Goal: Task Accomplishment & Management: Manage account settings

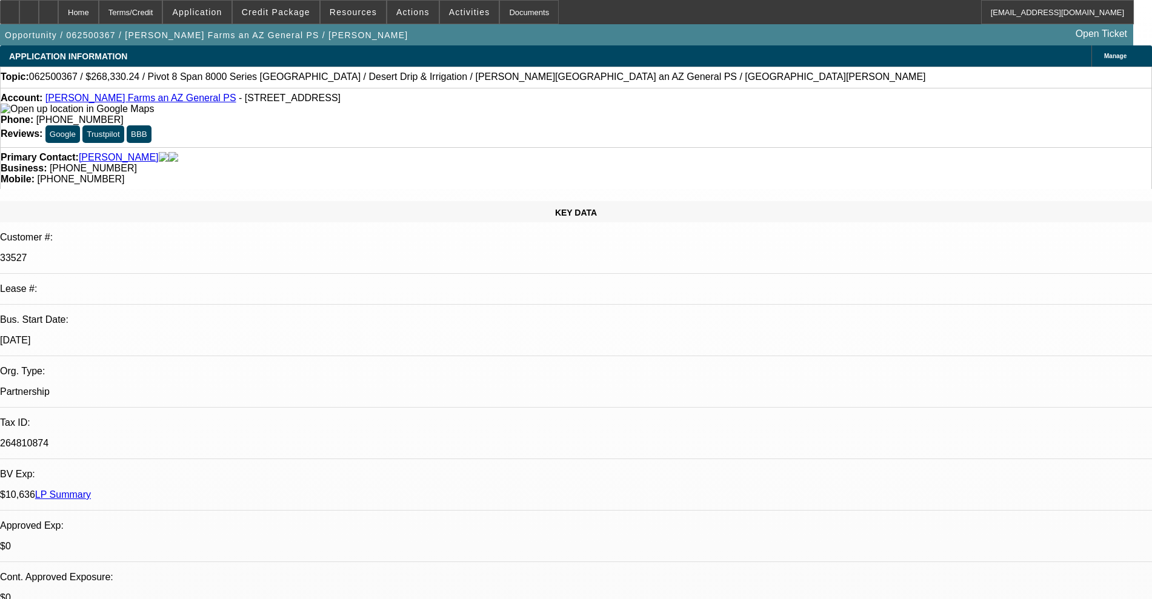
select select "0"
select select "0.1"
select select "4"
select select "0"
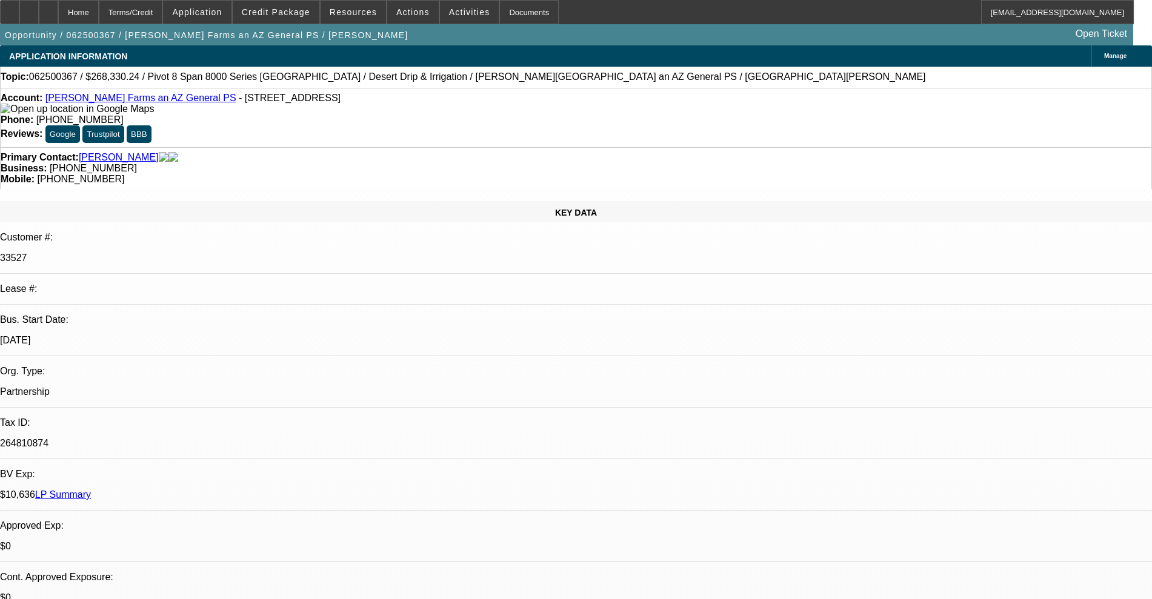
select select "0"
select select "0.1"
select select "4"
select select "0"
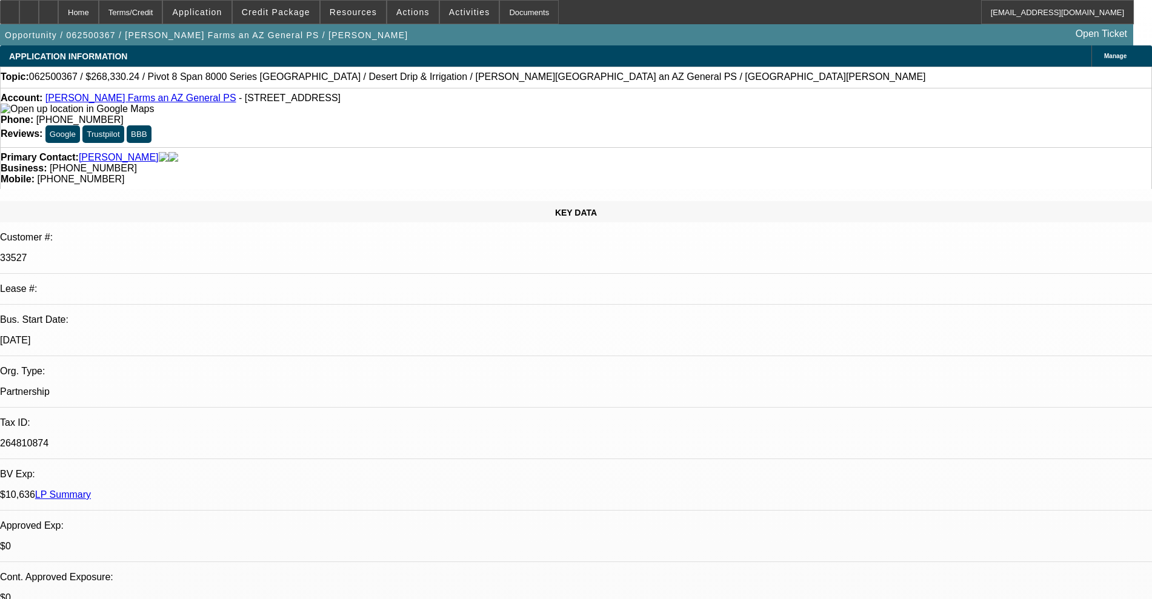
select select "0.1"
select select "4"
select select "0"
select select "0.1"
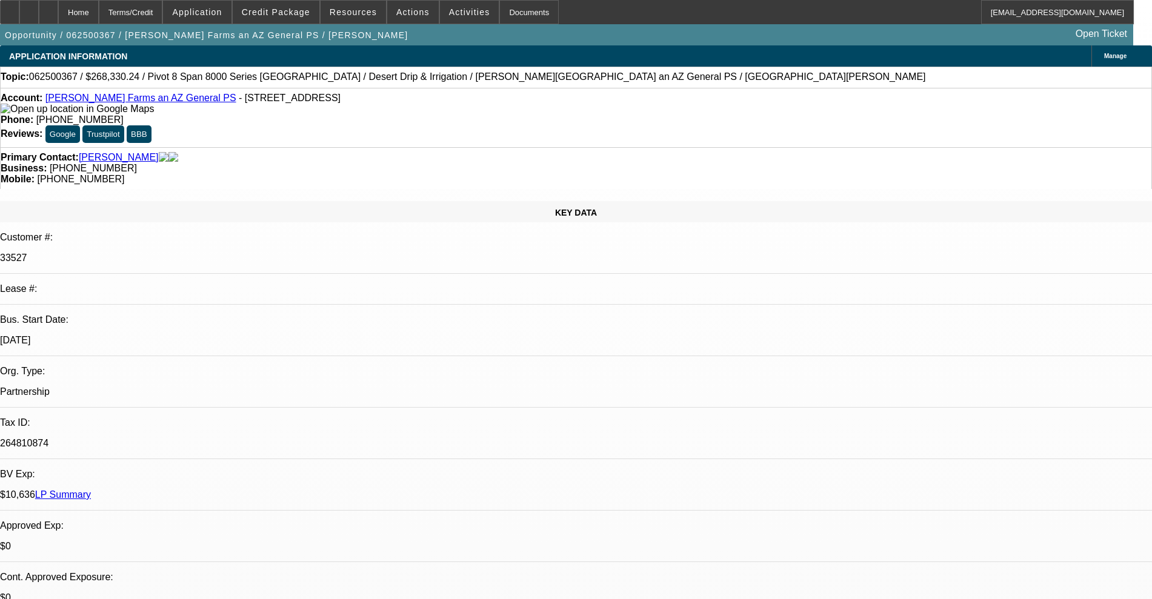
select select "4"
click at [410, 14] on span "Actions" at bounding box center [412, 12] width 33 height 10
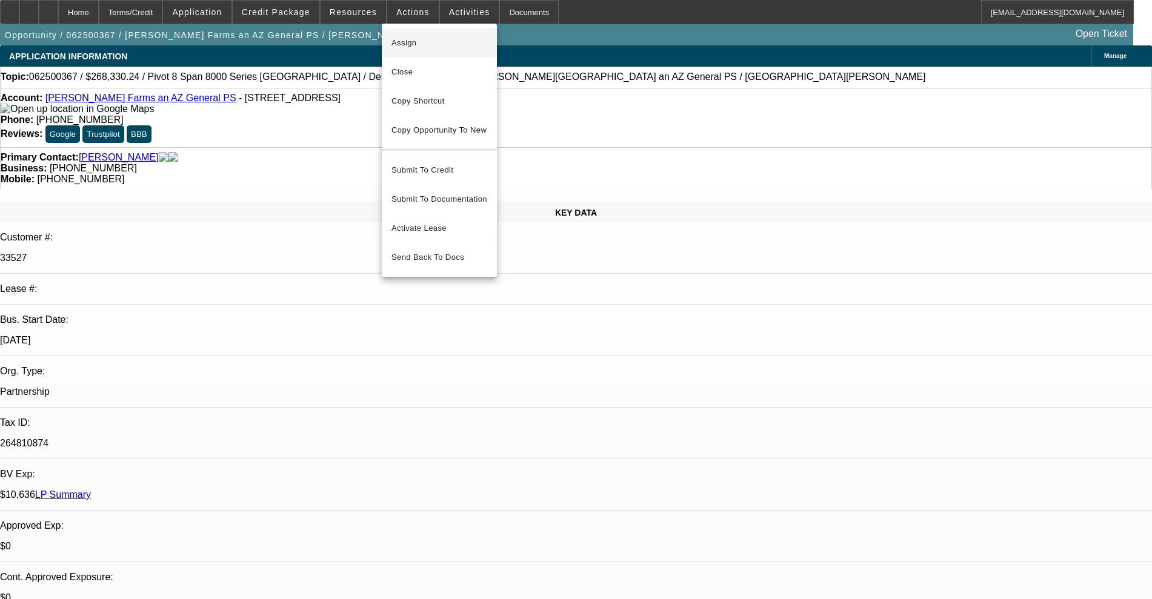
click at [433, 46] on span "Assign" at bounding box center [440, 43] width 96 height 15
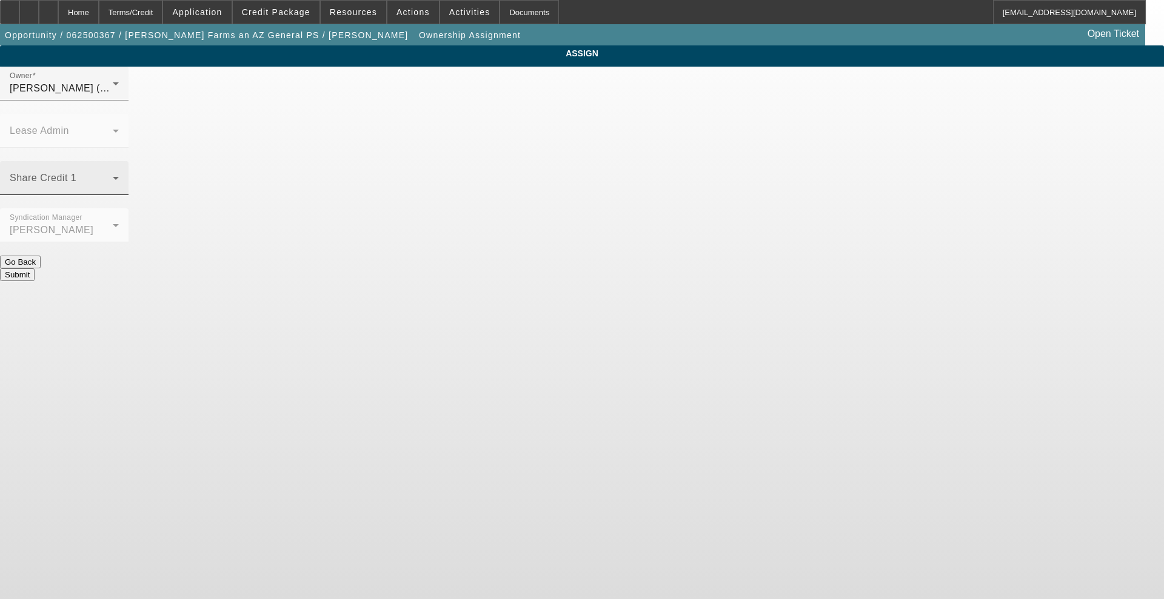
click at [113, 176] on span at bounding box center [61, 183] width 103 height 15
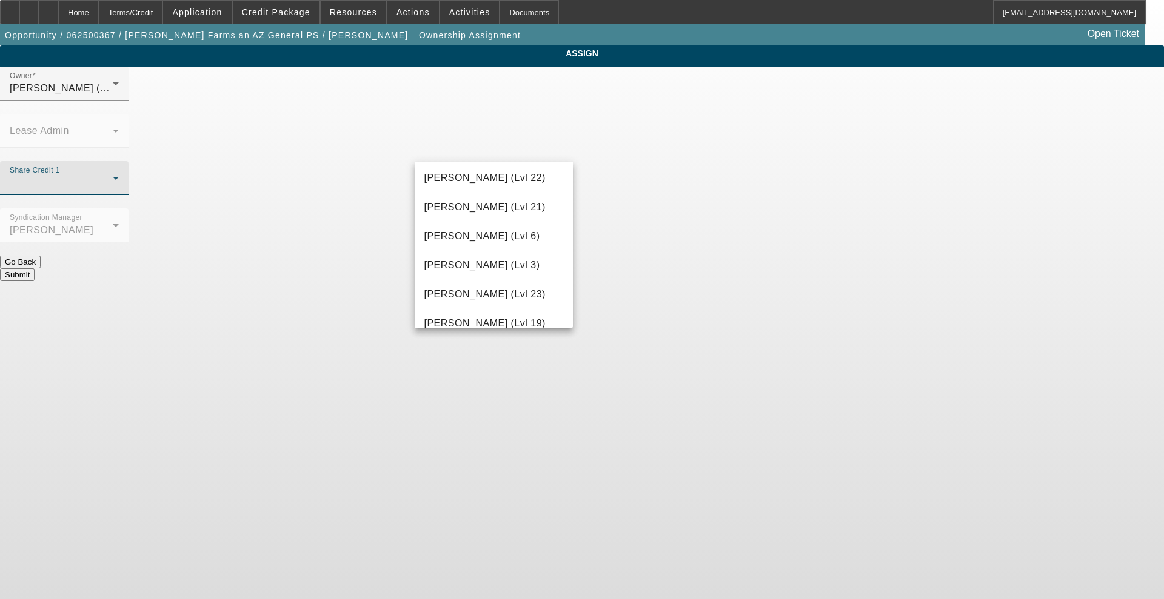
scroll to position [1212, 0]
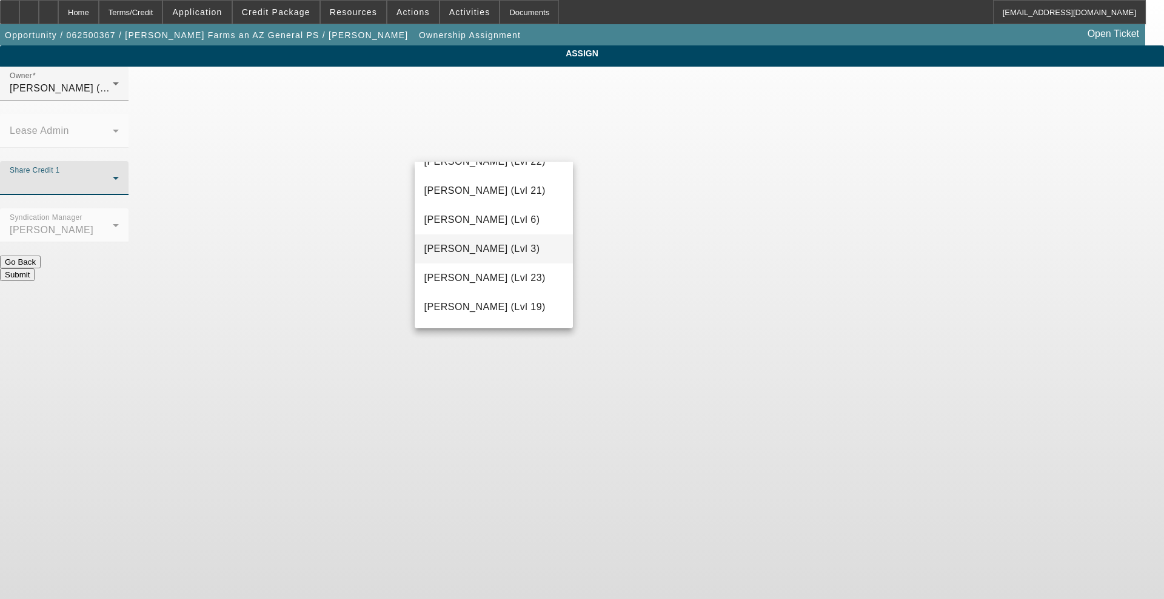
click at [504, 256] on span "[PERSON_NAME] (Lvl 3)" at bounding box center [482, 249] width 116 height 15
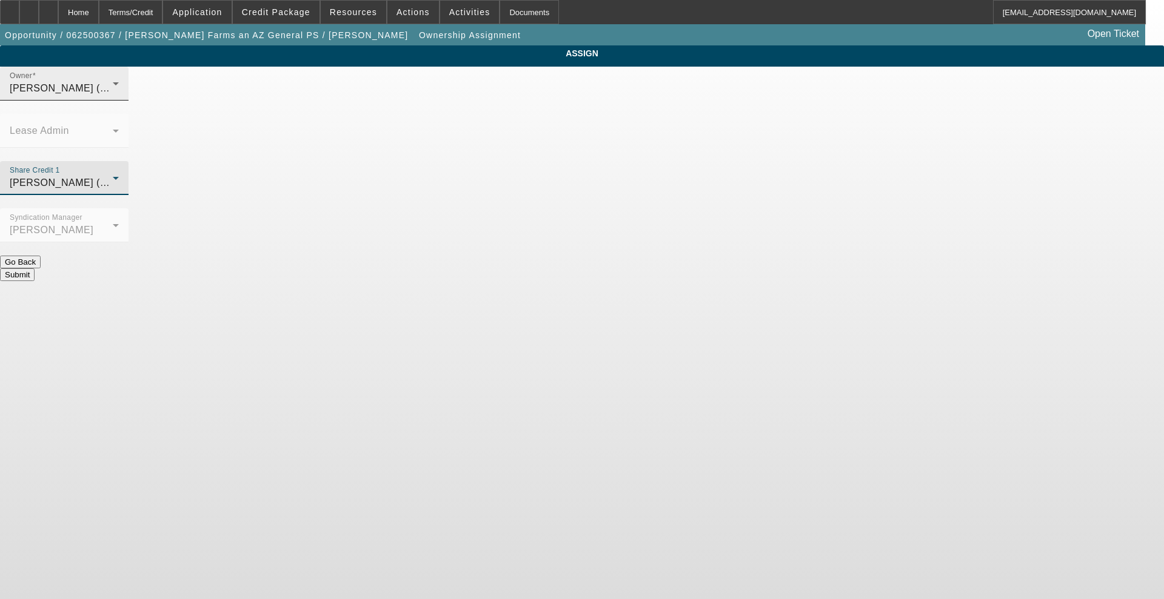
click at [113, 96] on div "[PERSON_NAME] (Lvl 3)" at bounding box center [61, 88] width 103 height 15
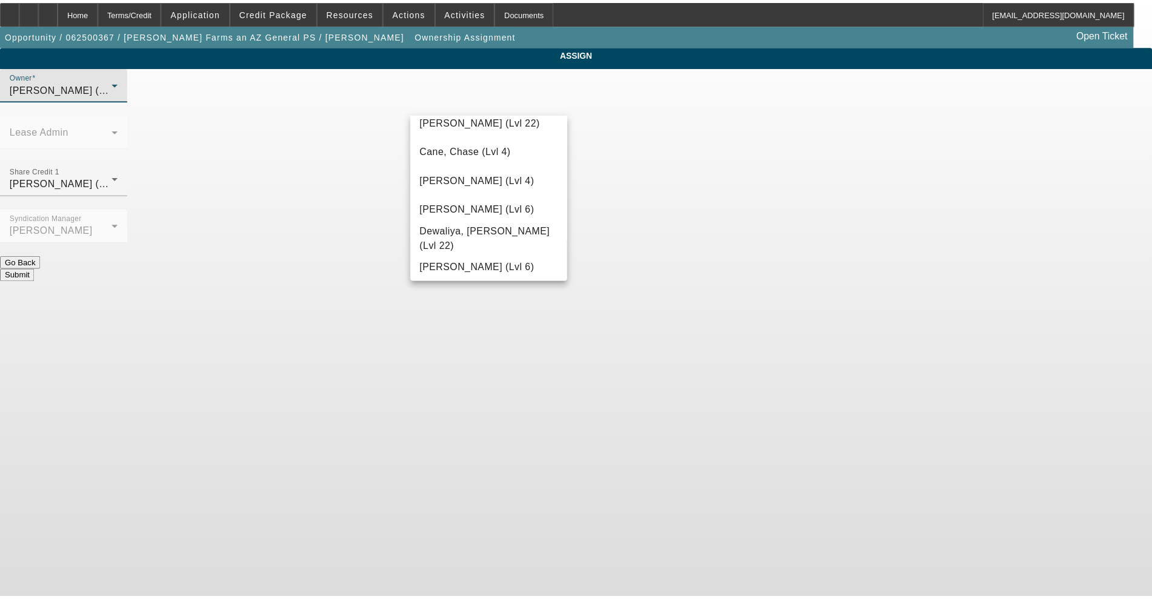
scroll to position [262, 0]
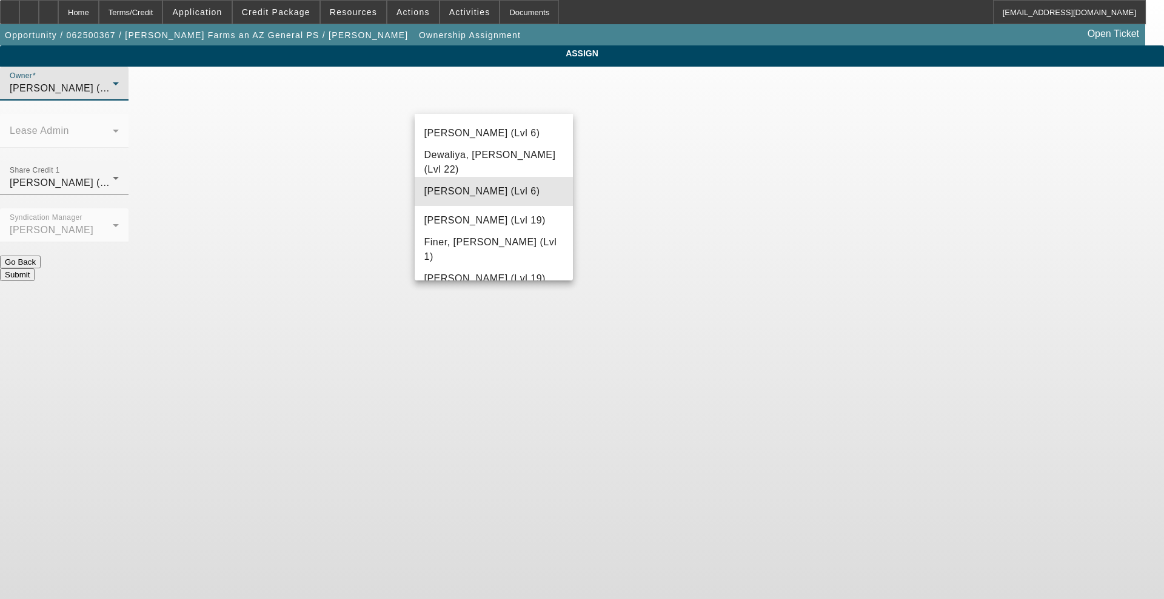
click at [499, 178] on mat-option "[PERSON_NAME] (Lvl 6)" at bounding box center [494, 191] width 159 height 29
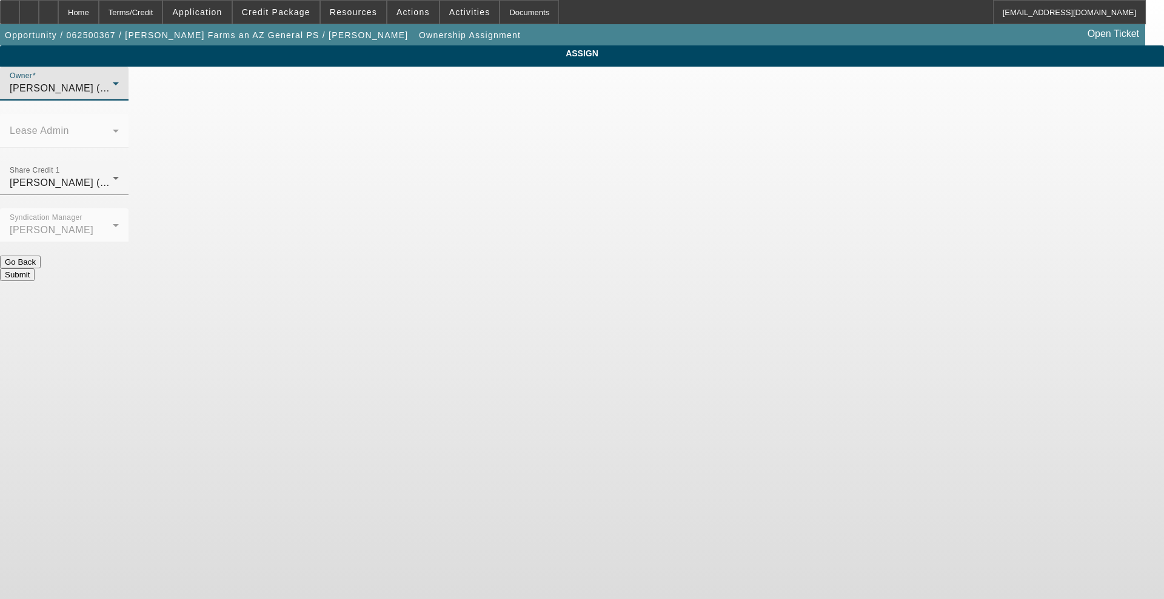
click at [35, 268] on button "Submit" at bounding box center [17, 274] width 35 height 13
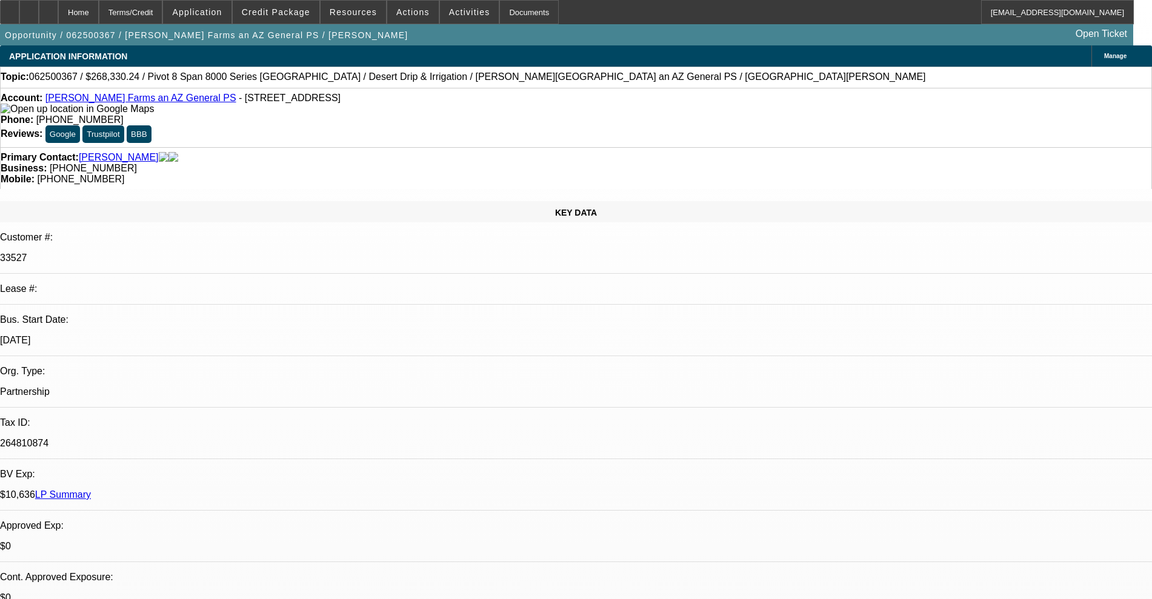
select select "0"
select select "0.1"
select select "4"
select select "0"
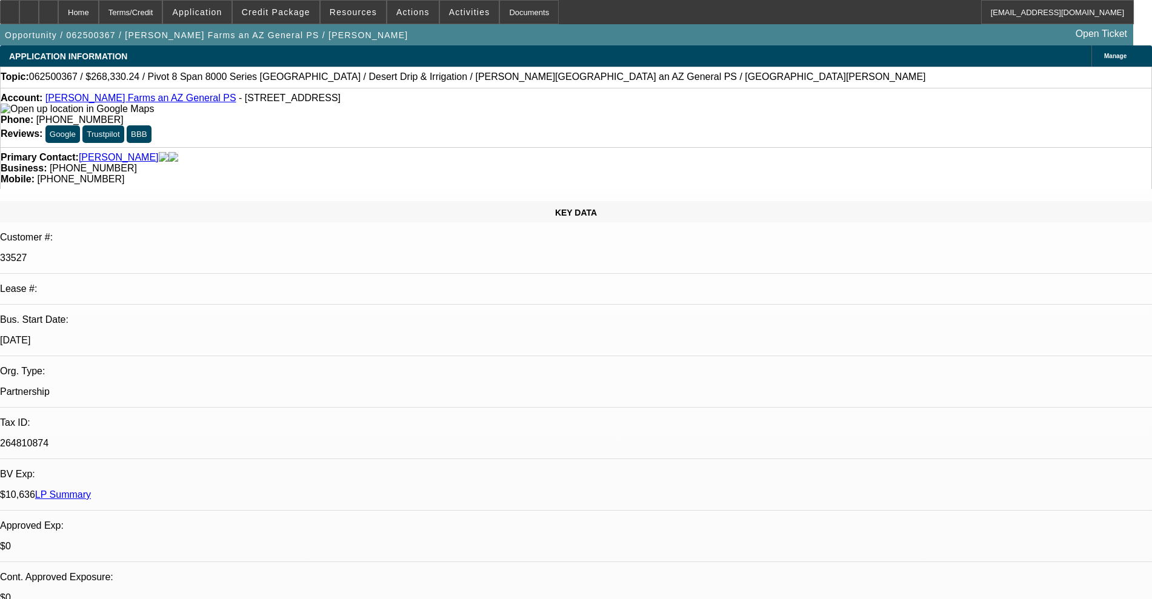
select select "0"
select select "0.1"
select select "4"
select select "0"
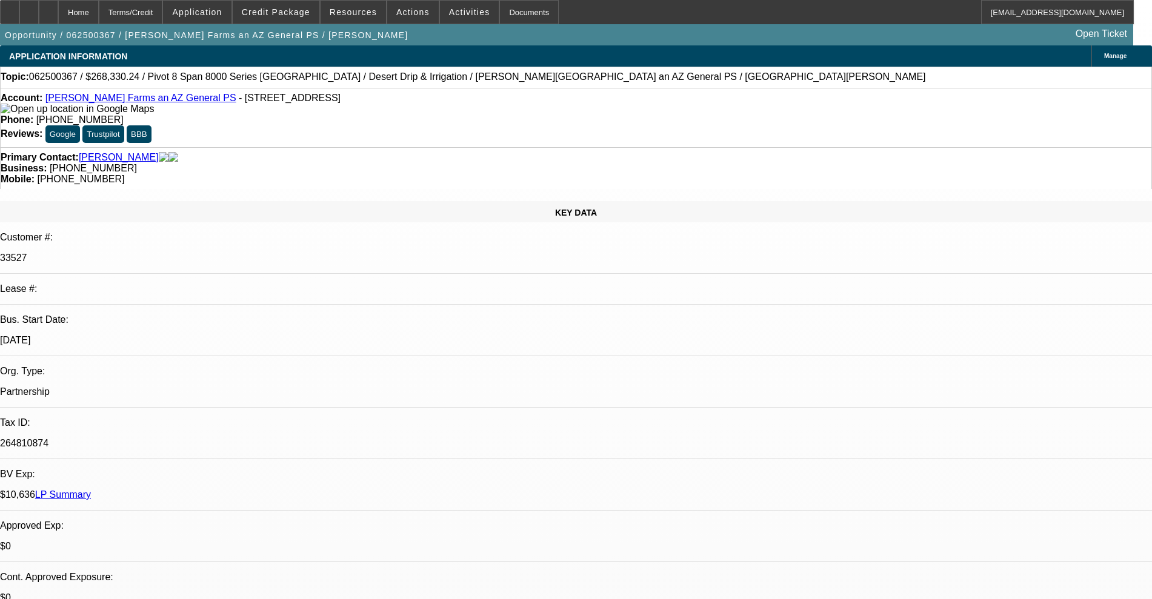
select select "0.1"
select select "4"
select select "0"
select select "0.1"
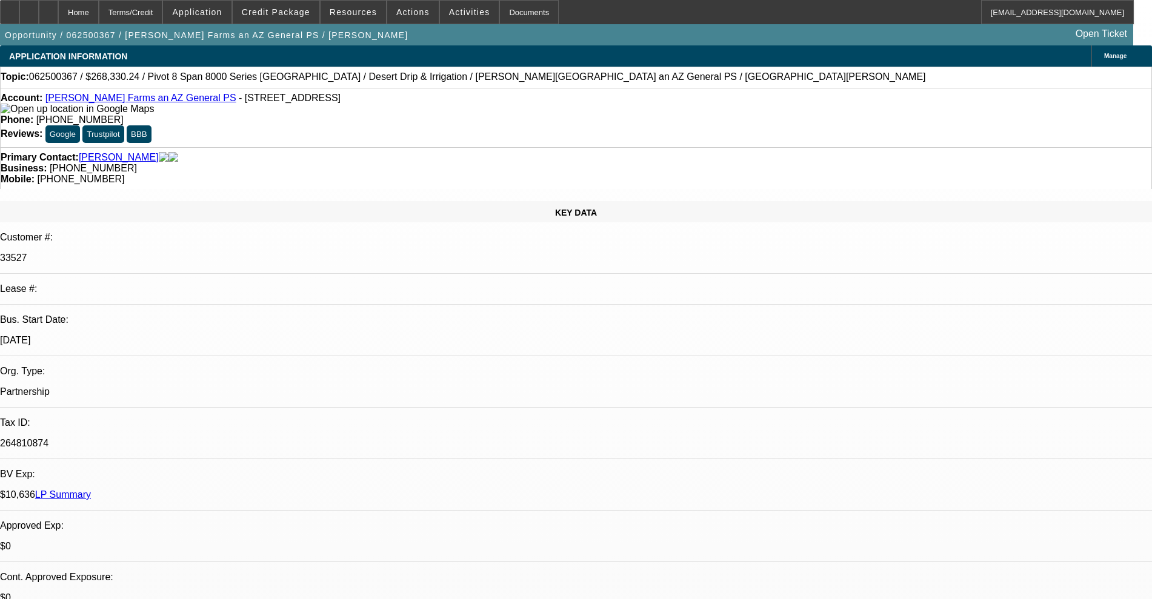
select select "4"
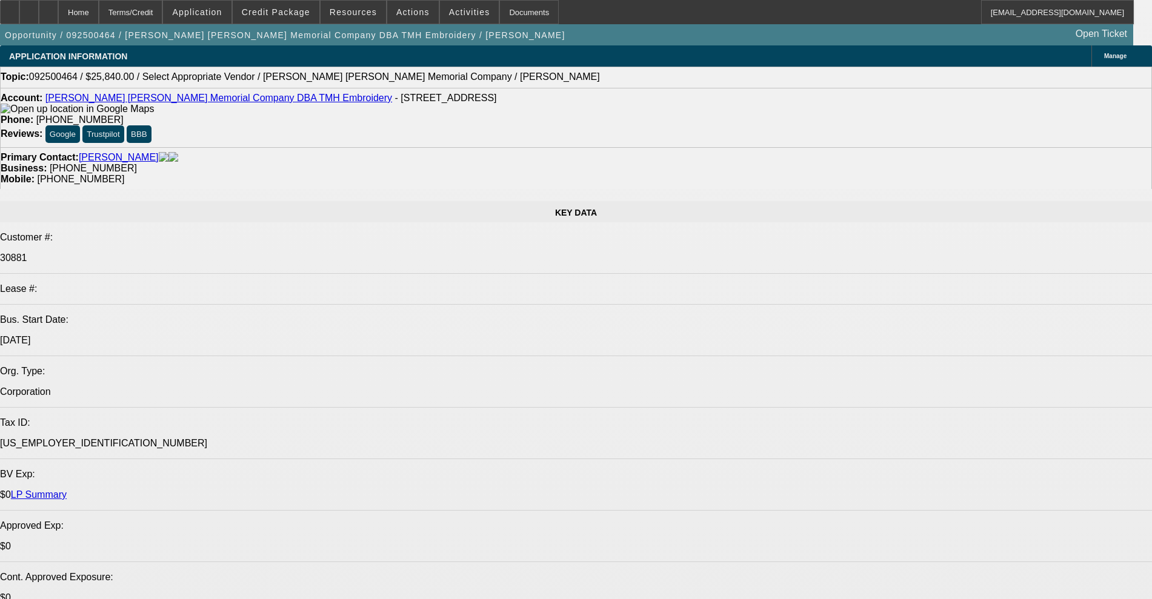
select select "0"
select select "2"
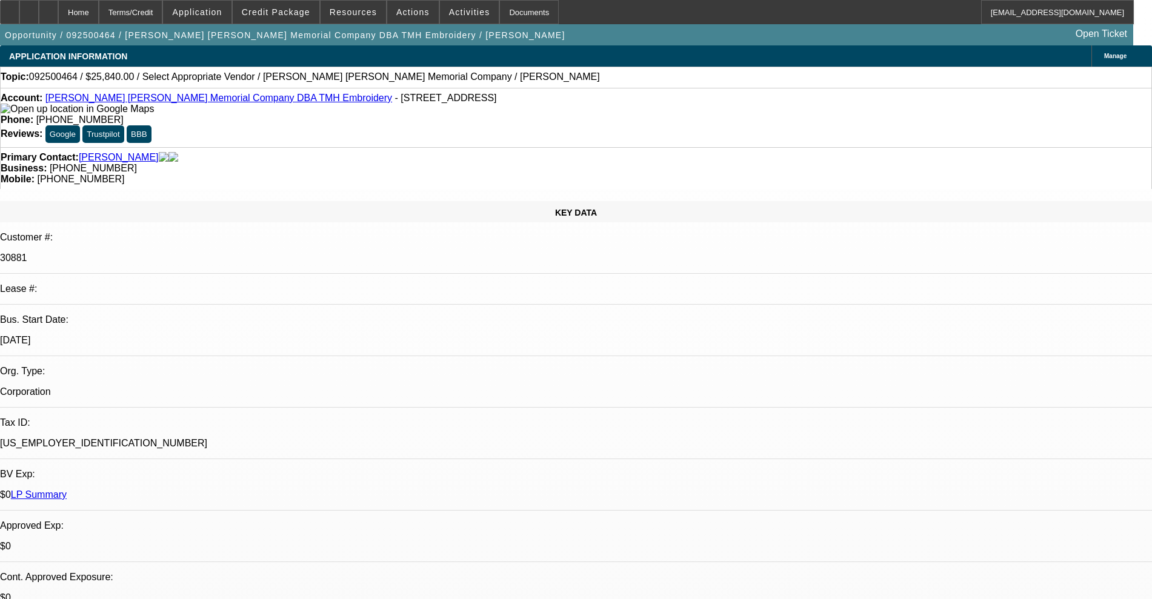
select select "0.1"
select select "4"
click at [287, 4] on span at bounding box center [276, 12] width 87 height 29
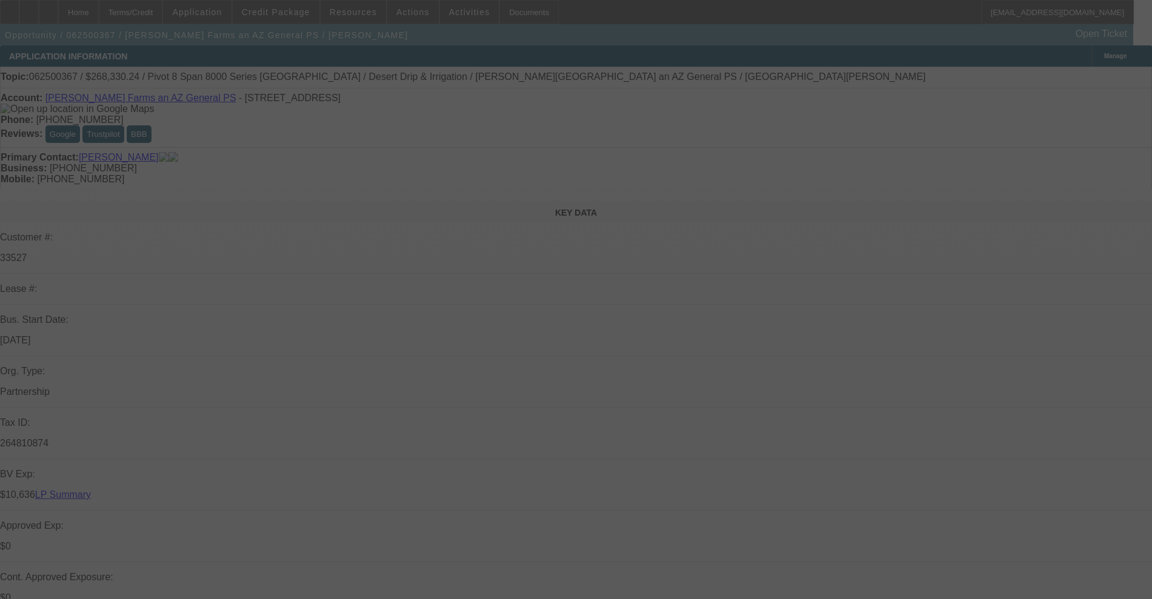
select select "0"
select select "0.1"
select select "0"
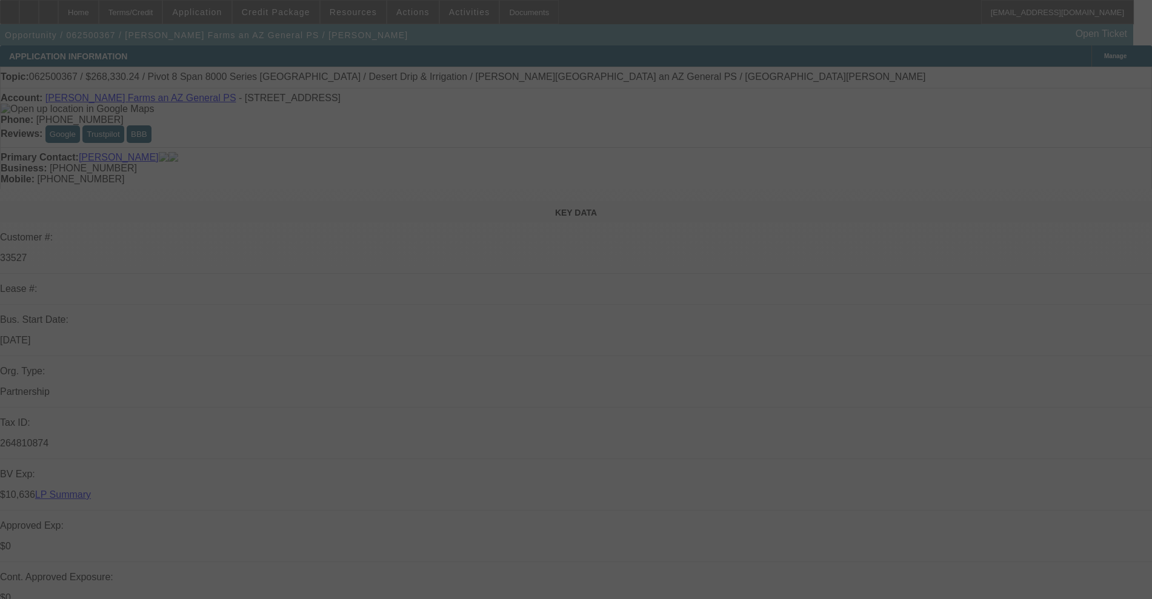
select select "0.1"
select select "0"
select select "0.1"
select select "0"
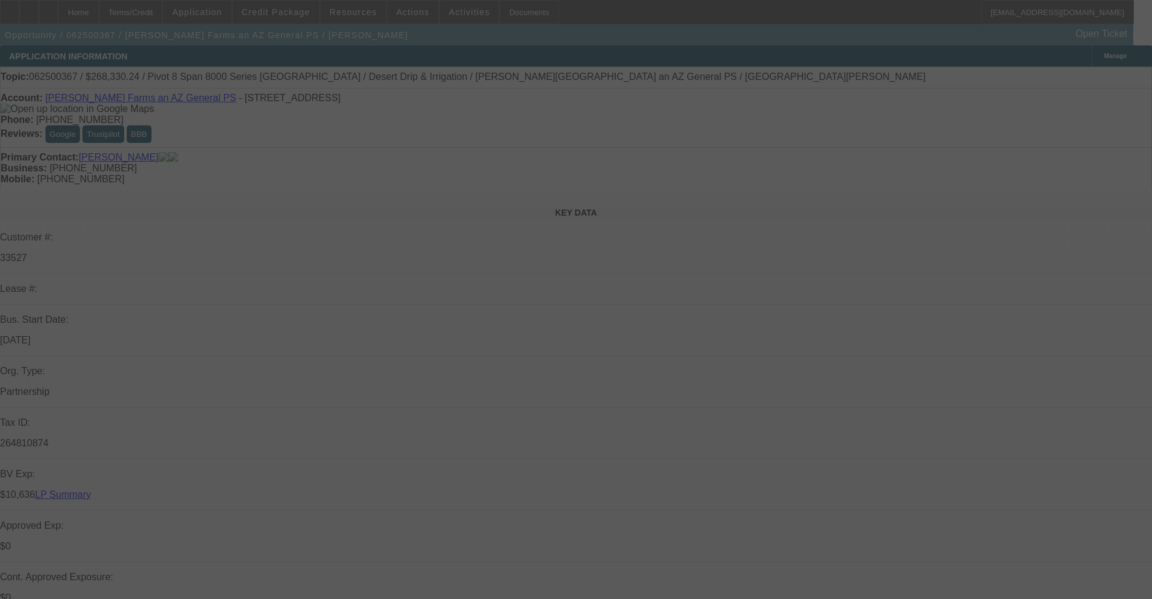
select select "0"
select select "0.1"
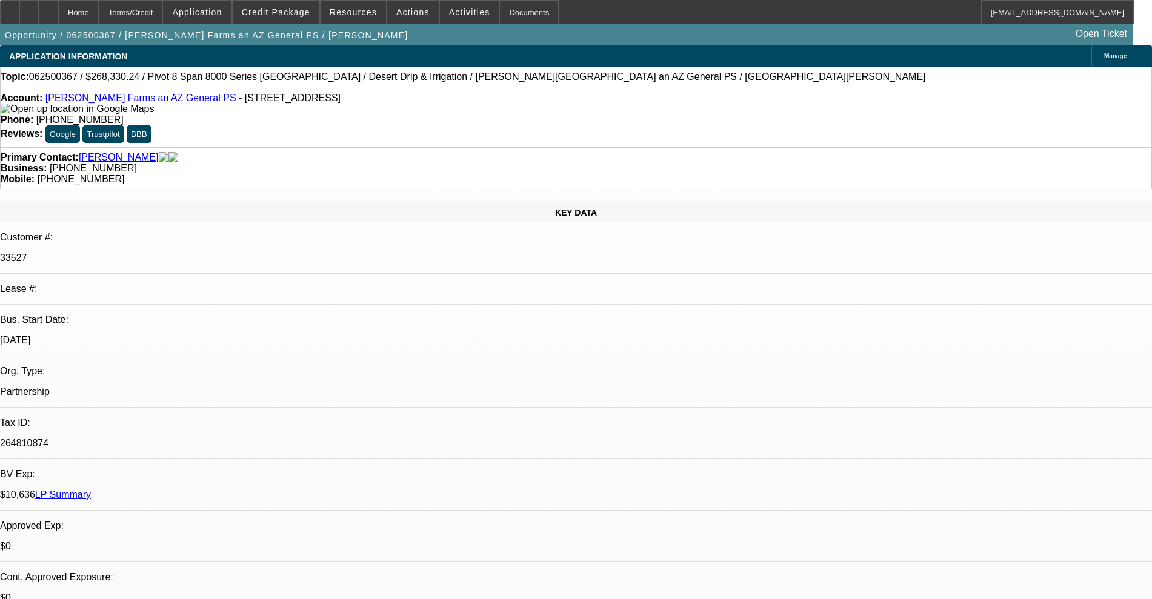
select select "1"
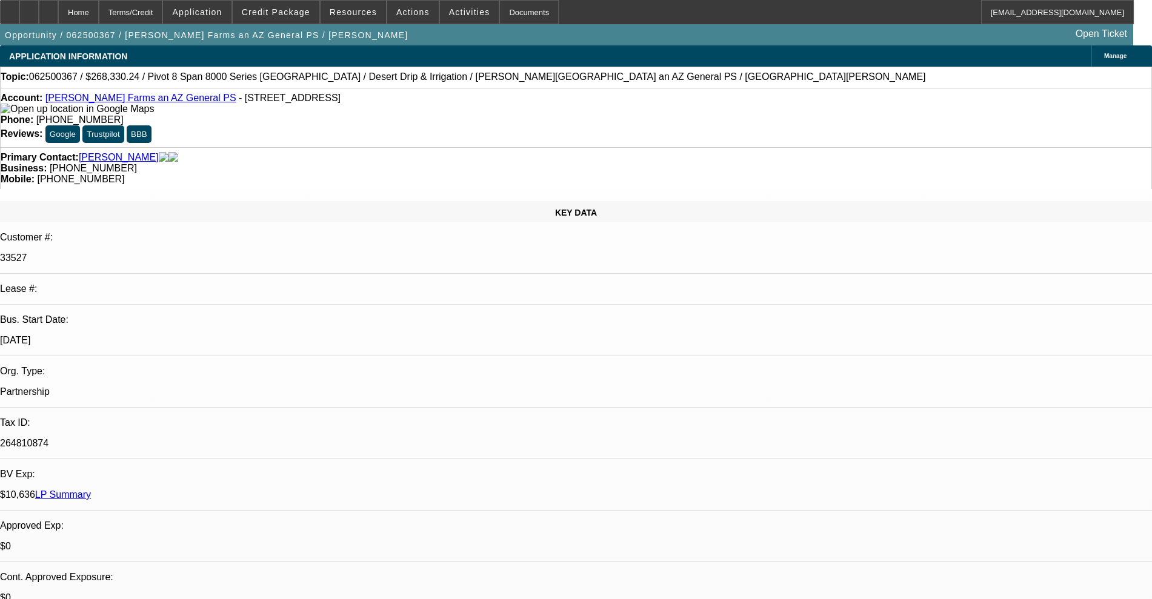
select select "1"
select select "4"
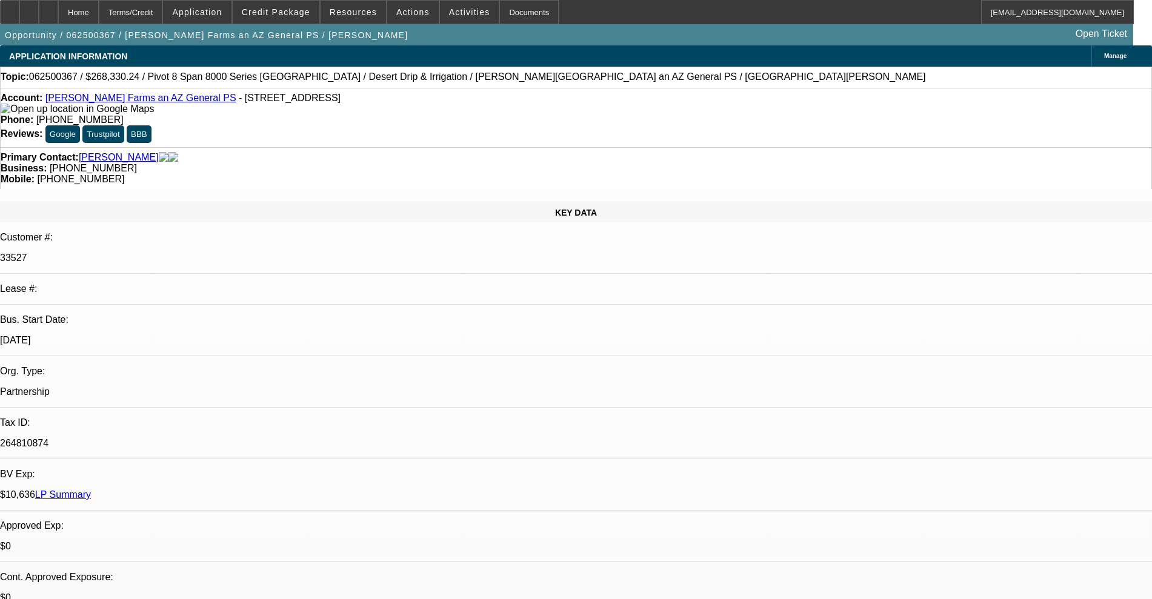
select select "4"
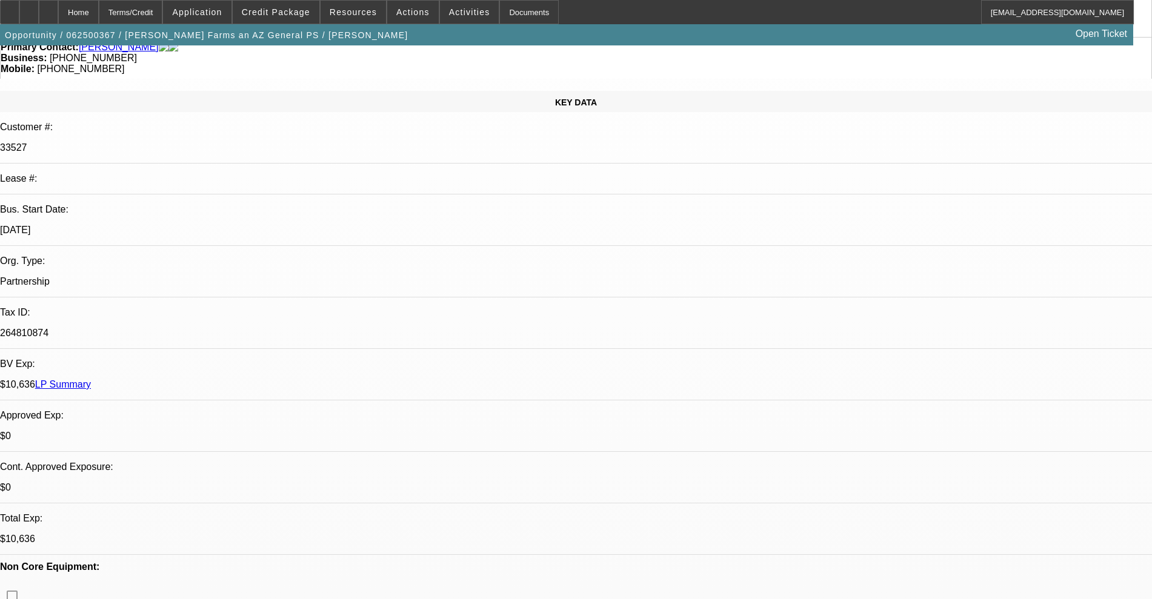
scroll to position [76, 0]
